Goal: Information Seeking & Learning: Learn about a topic

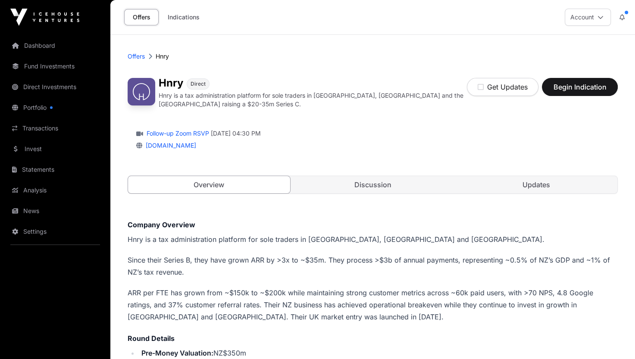
scroll to position [43, 0]
click at [191, 21] on link "Indications" at bounding box center [183, 17] width 43 height 16
click at [176, 22] on link "Indications" at bounding box center [183, 17] width 43 height 16
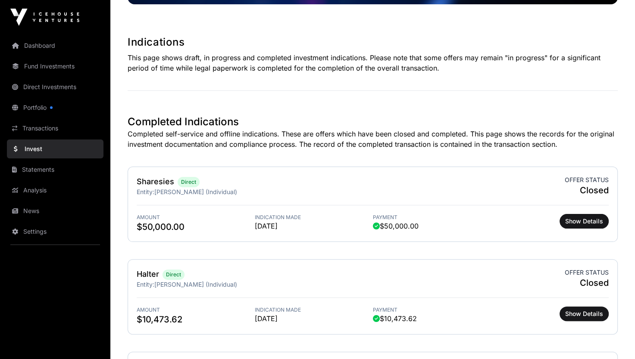
scroll to position [43, 0]
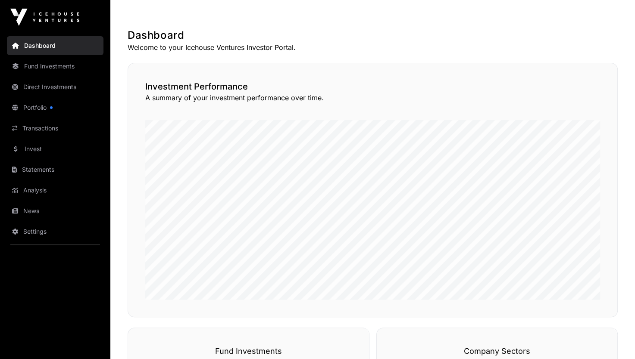
scroll to position [126, 0]
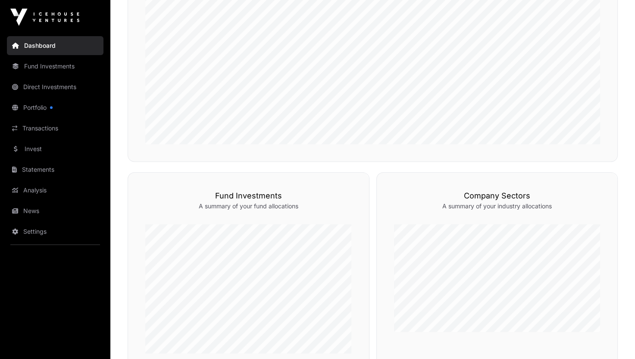
scroll to position [600, 0]
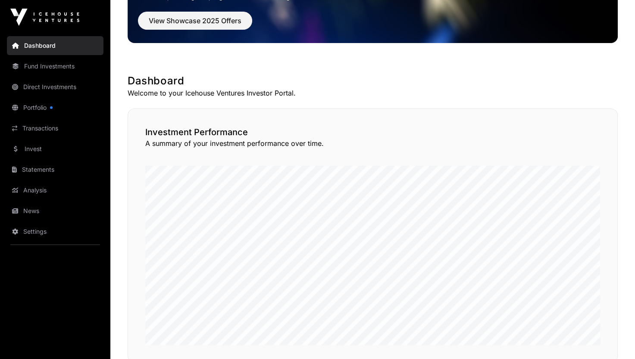
scroll to position [215, 0]
